Goal: Information Seeking & Learning: Stay updated

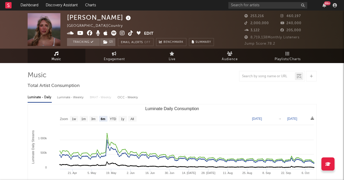
select select "6m"
click at [32, 7] on link "Dashboard" at bounding box center [29, 5] width 25 height 11
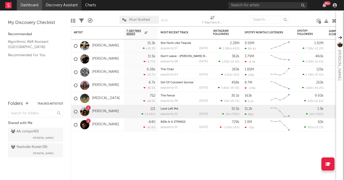
click at [68, 7] on link "Discovery Assistant" at bounding box center [61, 5] width 39 height 11
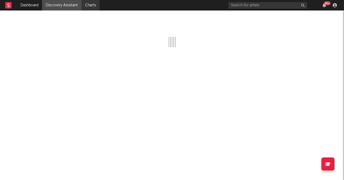
click at [89, 7] on link "Charts" at bounding box center [90, 5] width 18 height 11
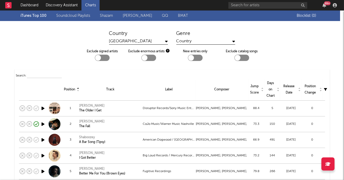
click at [106, 15] on link "Shazam" at bounding box center [106, 16] width 13 height 6
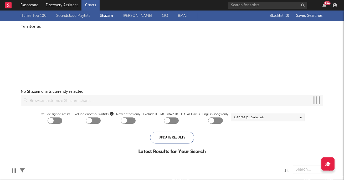
checkbox input "true"
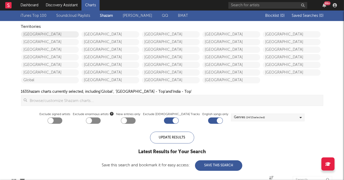
click at [51, 35] on link "[GEOGRAPHIC_DATA]" at bounding box center [50, 34] width 58 height 6
checkbox input "true"
checkbox input "false"
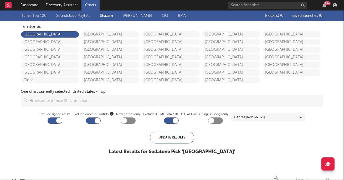
checkbox input "false"
checkbox input "true"
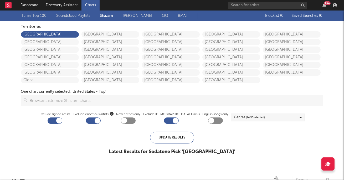
checkbox input "false"
click at [33, 14] on link "iTunes Top 100" at bounding box center [33, 16] width 26 height 6
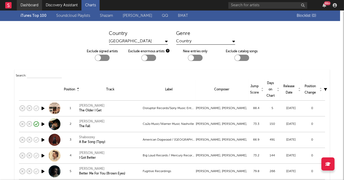
click at [33, 4] on link "Dashboard" at bounding box center [29, 5] width 25 height 11
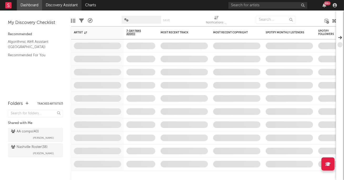
click at [59, 3] on link "Discovery Assistant" at bounding box center [61, 5] width 39 height 11
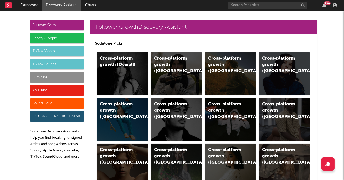
click at [59, 37] on div "Spotify & Apple" at bounding box center [57, 38] width 54 height 11
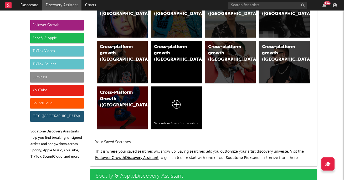
scroll to position [525, 0]
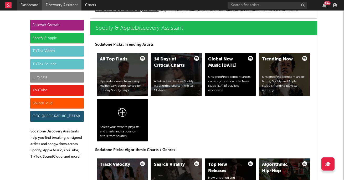
click at [33, 7] on link "Dashboard" at bounding box center [29, 5] width 25 height 11
